Goal: Task Accomplishment & Management: Manage account settings

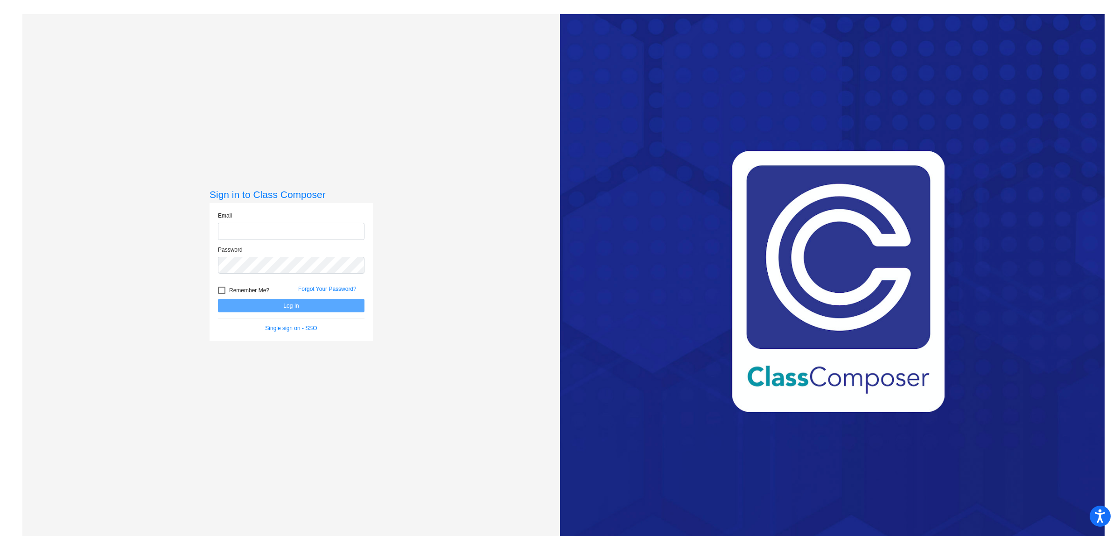
type input "[EMAIL_ADDRESS][DOMAIN_NAME]"
click at [283, 306] on button "Log In" at bounding box center [291, 306] width 147 height 14
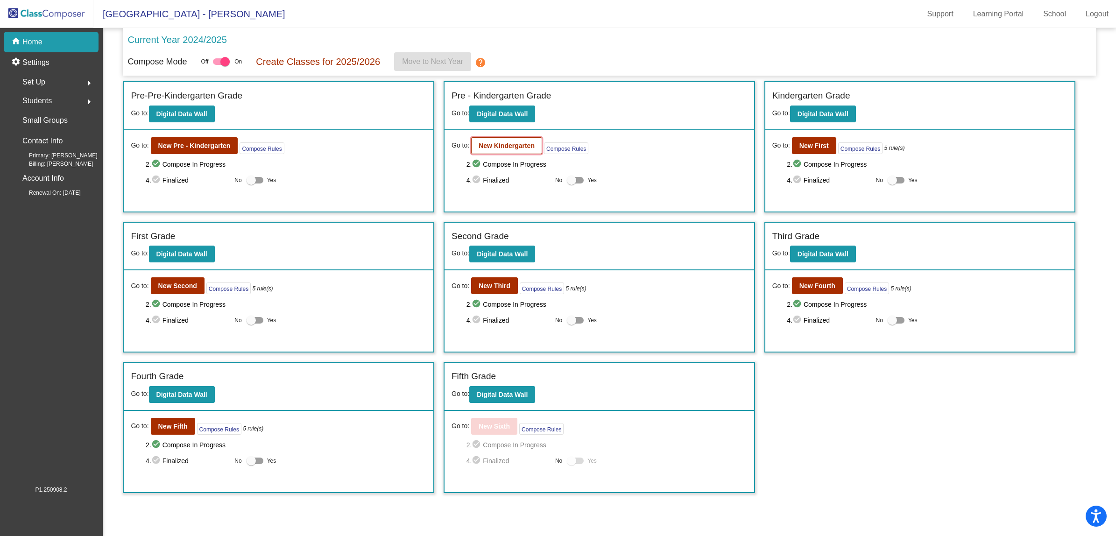
click at [485, 143] on b "New Kindergarten" at bounding box center [506, 145] width 56 height 7
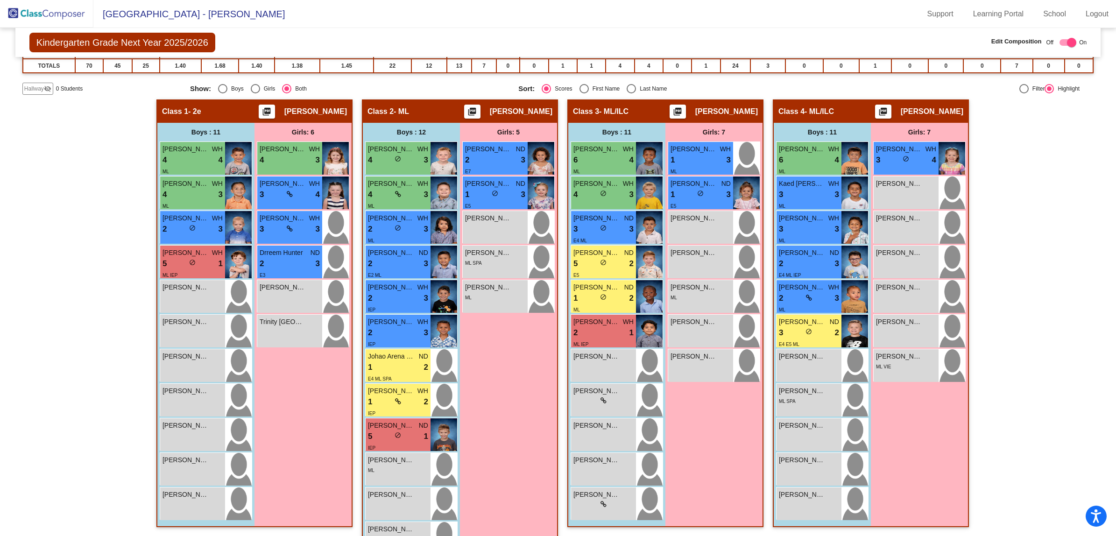
scroll to position [175, 0]
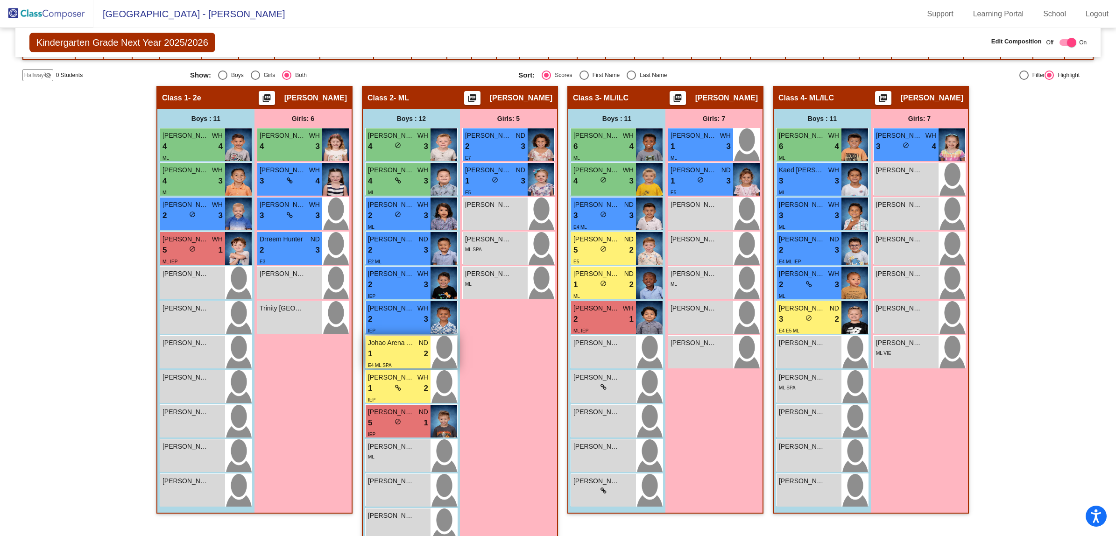
click at [415, 345] on div "Johao Arena [PERSON_NAME] ND" at bounding box center [398, 343] width 60 height 10
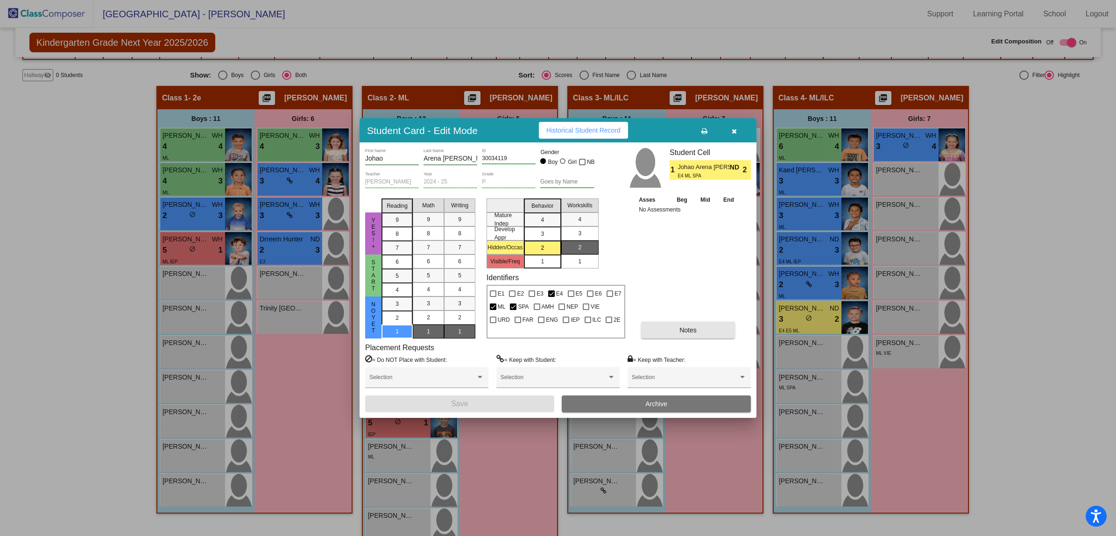
click at [679, 328] on span "Notes" at bounding box center [687, 329] width 17 height 7
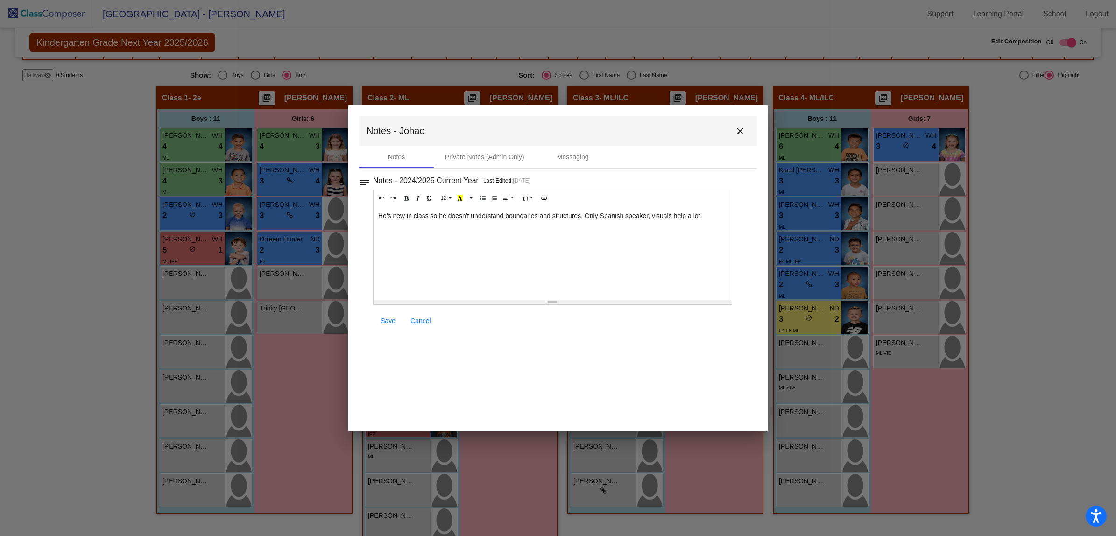
click at [703, 218] on div "He's new in class so he doesn't understand boundaries and structures. Only Span…" at bounding box center [552, 252] width 358 height 93
click at [393, 321] on span "Save" at bounding box center [387, 320] width 15 height 7
click at [745, 129] on mat-icon "close" at bounding box center [739, 131] width 11 height 11
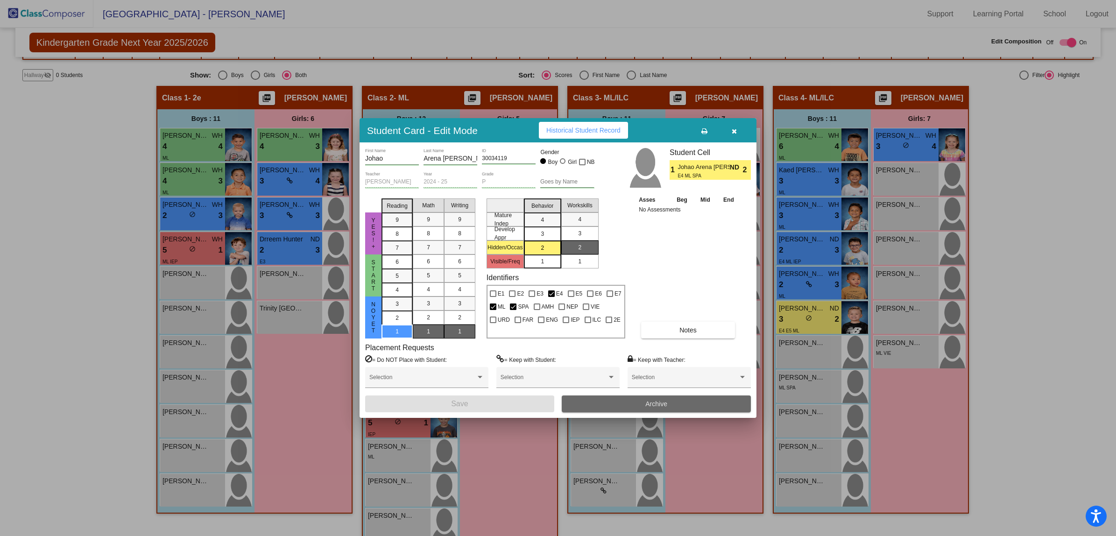
click at [664, 401] on span "Archive" at bounding box center [656, 403] width 22 height 7
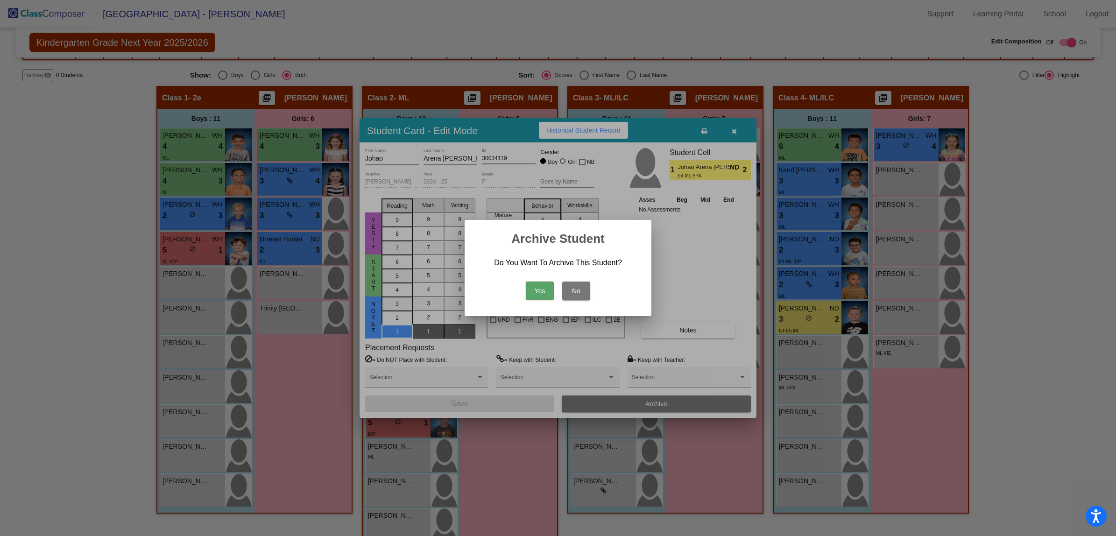
click at [536, 293] on button "Yes" at bounding box center [540, 290] width 28 height 19
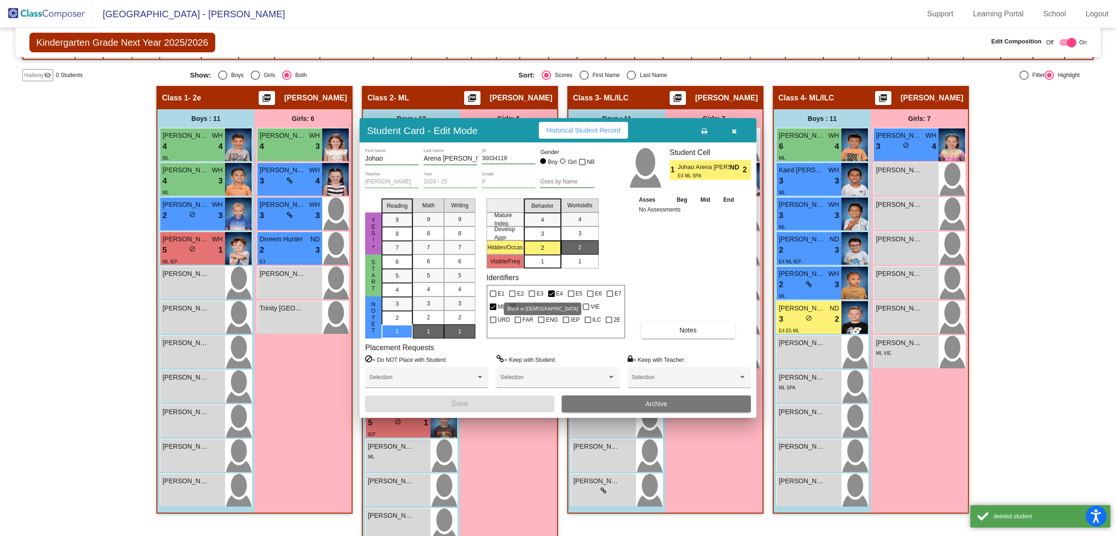
scroll to position [159, 0]
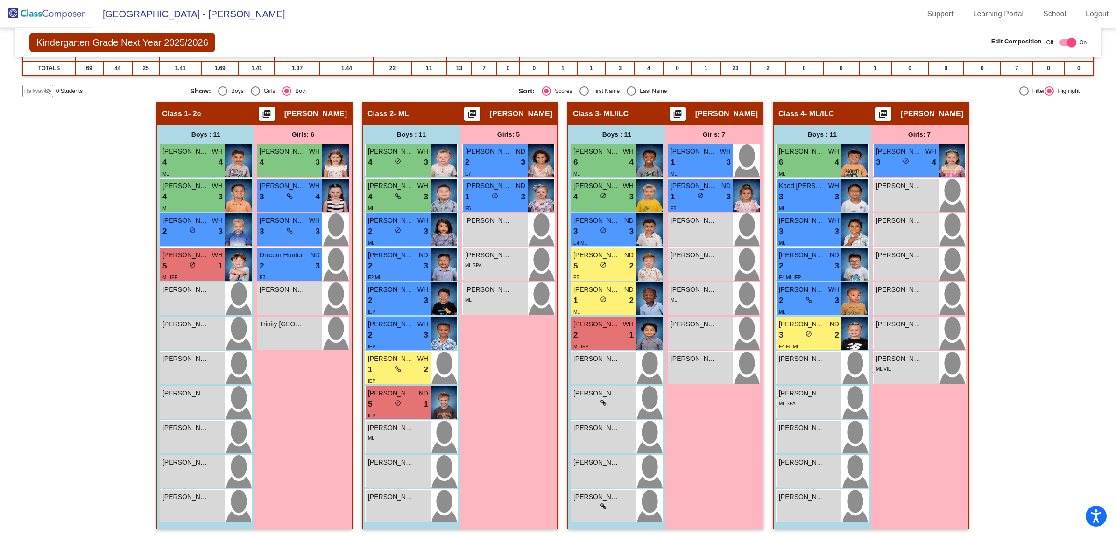
click at [41, 12] on img at bounding box center [46, 14] width 93 height 28
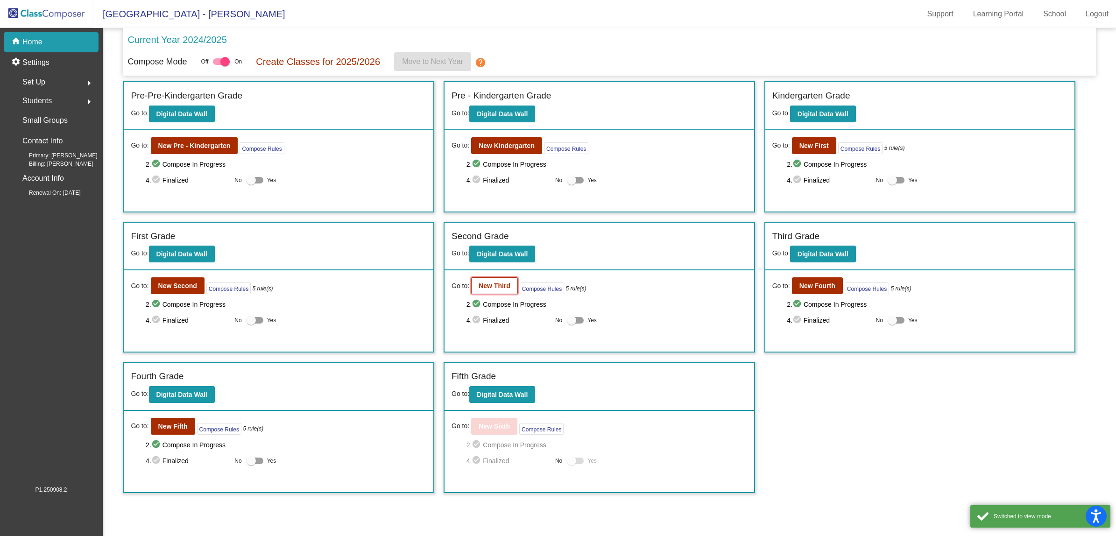
click at [486, 285] on b "New Third" at bounding box center [494, 285] width 32 height 7
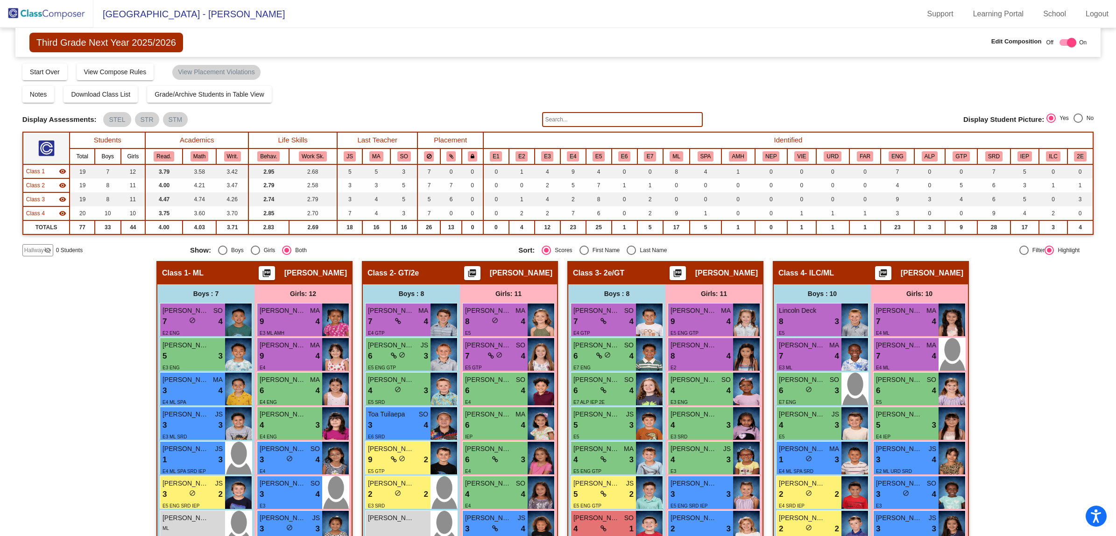
click at [36, 11] on img at bounding box center [46, 14] width 93 height 28
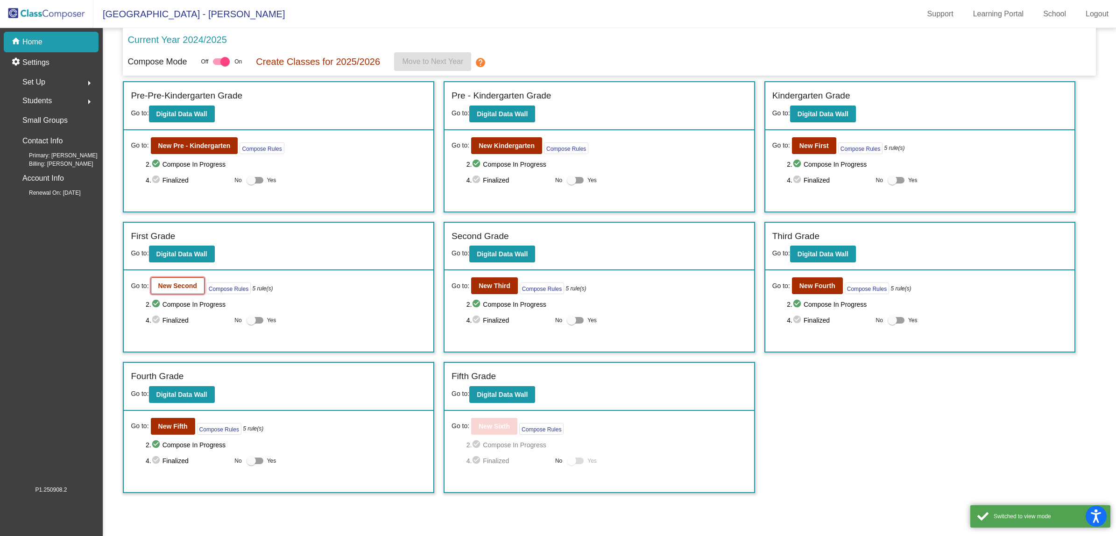
click at [164, 282] on b "New Second" at bounding box center [177, 285] width 39 height 7
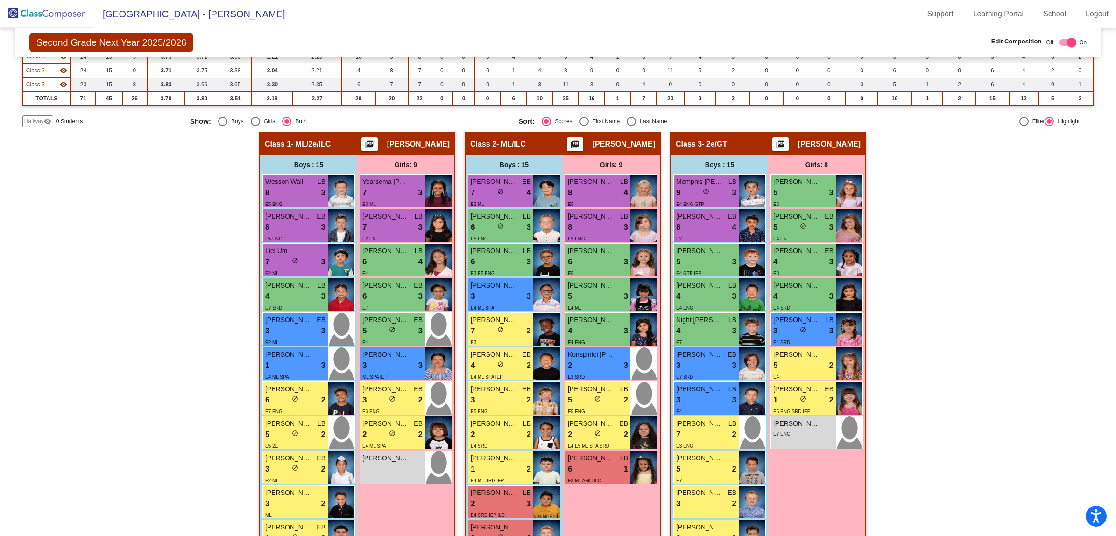
scroll to position [117, 0]
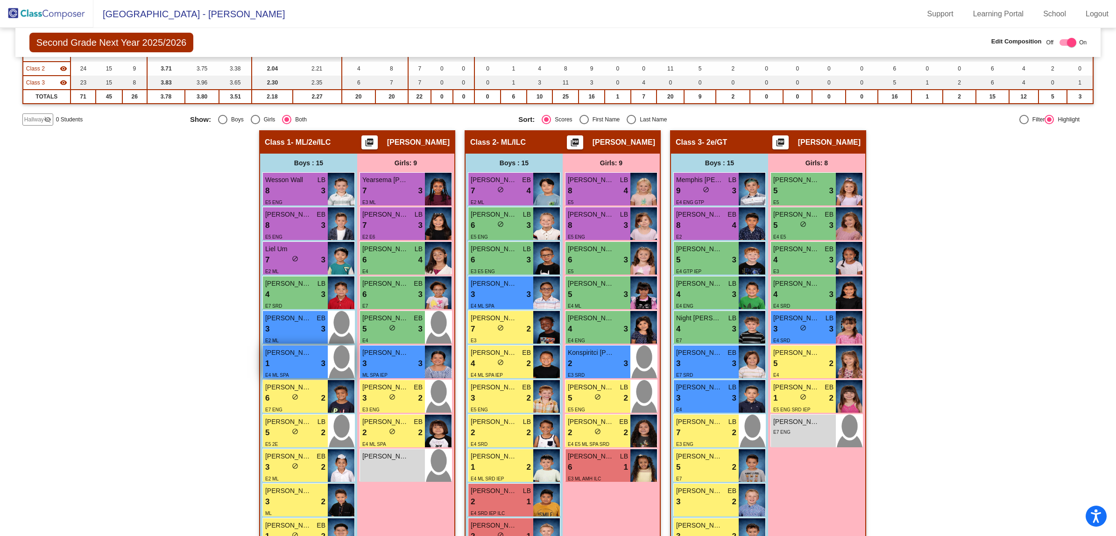
click at [281, 358] on div "1 lock do_not_disturb_alt 3" at bounding box center [295, 364] width 60 height 12
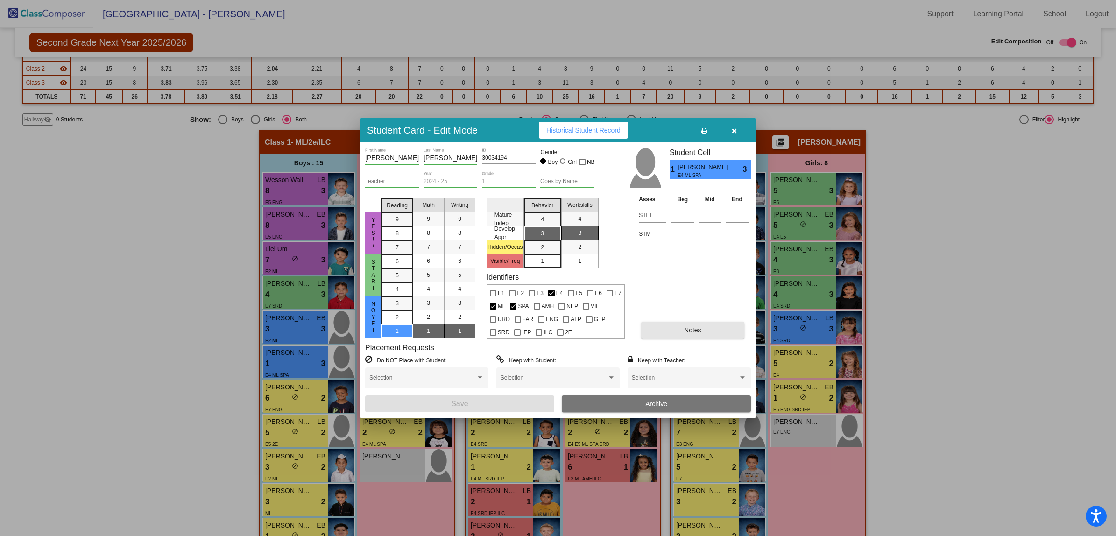
click at [722, 322] on button "Notes" at bounding box center [692, 330] width 103 height 17
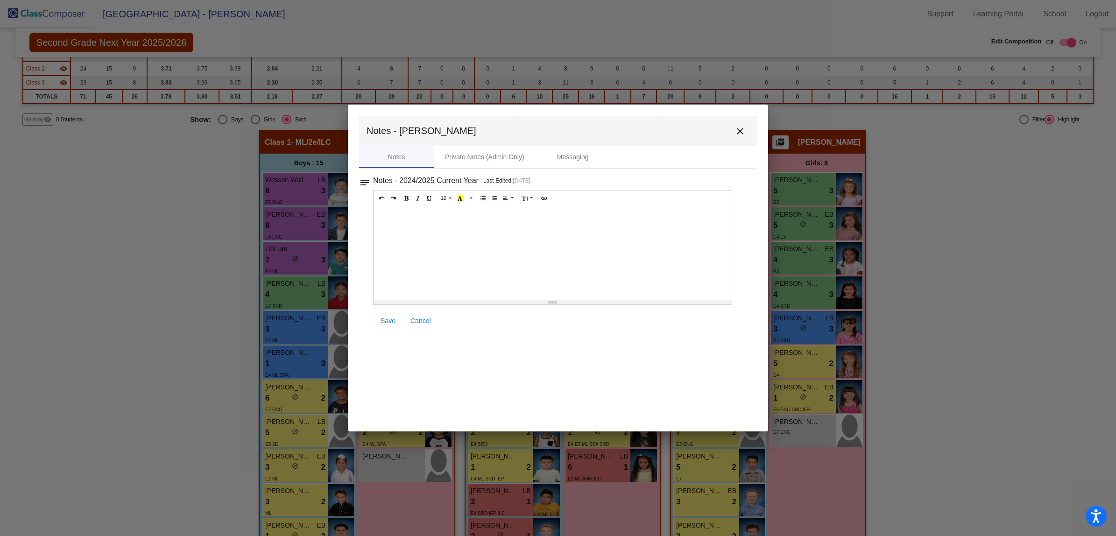
click at [430, 240] on div at bounding box center [552, 252] width 358 height 93
click at [390, 323] on span "Save" at bounding box center [387, 320] width 15 height 7
click at [387, 323] on span "Save" at bounding box center [387, 320] width 15 height 7
click at [737, 131] on mat-icon "close" at bounding box center [739, 131] width 11 height 11
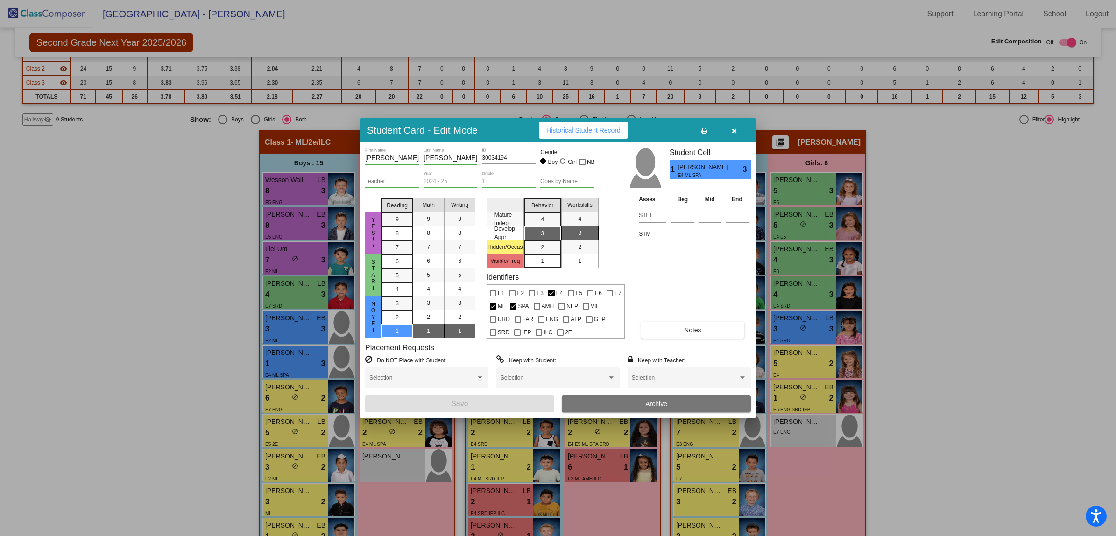
click at [641, 404] on button "Archive" at bounding box center [656, 403] width 189 height 17
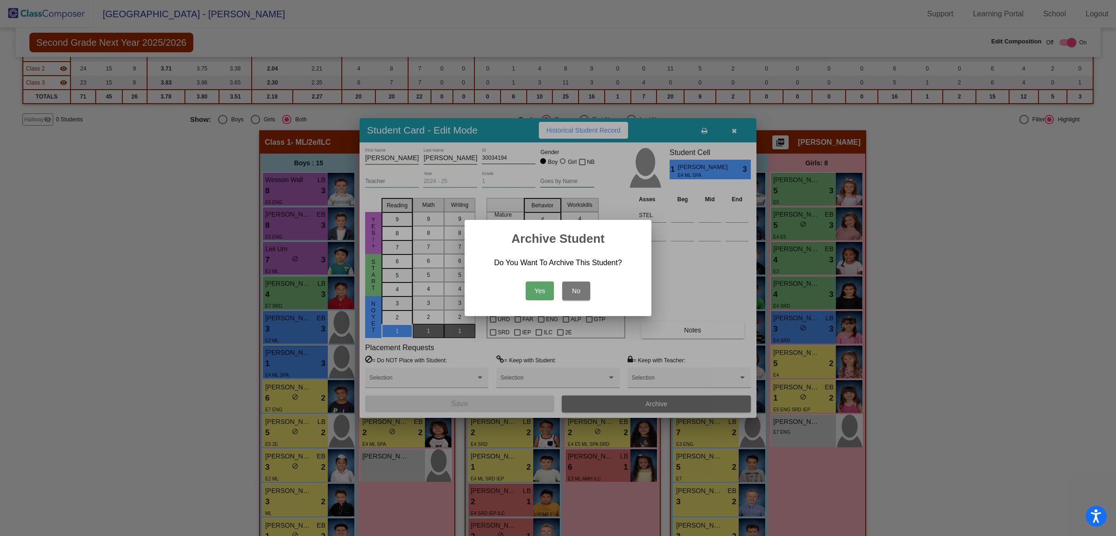
click at [538, 290] on button "Yes" at bounding box center [540, 290] width 28 height 19
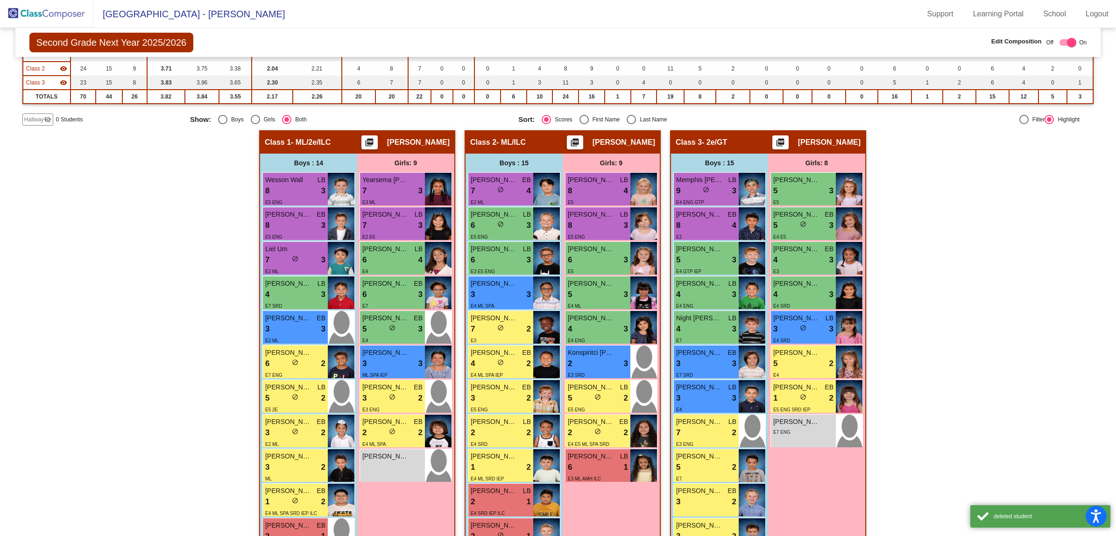
click at [106, 253] on div "Hallway - Hallway Class picture_as_pdf Add Student First Name Last Name Student…" at bounding box center [557, 417] width 1071 height 575
